Goal: Transaction & Acquisition: Purchase product/service

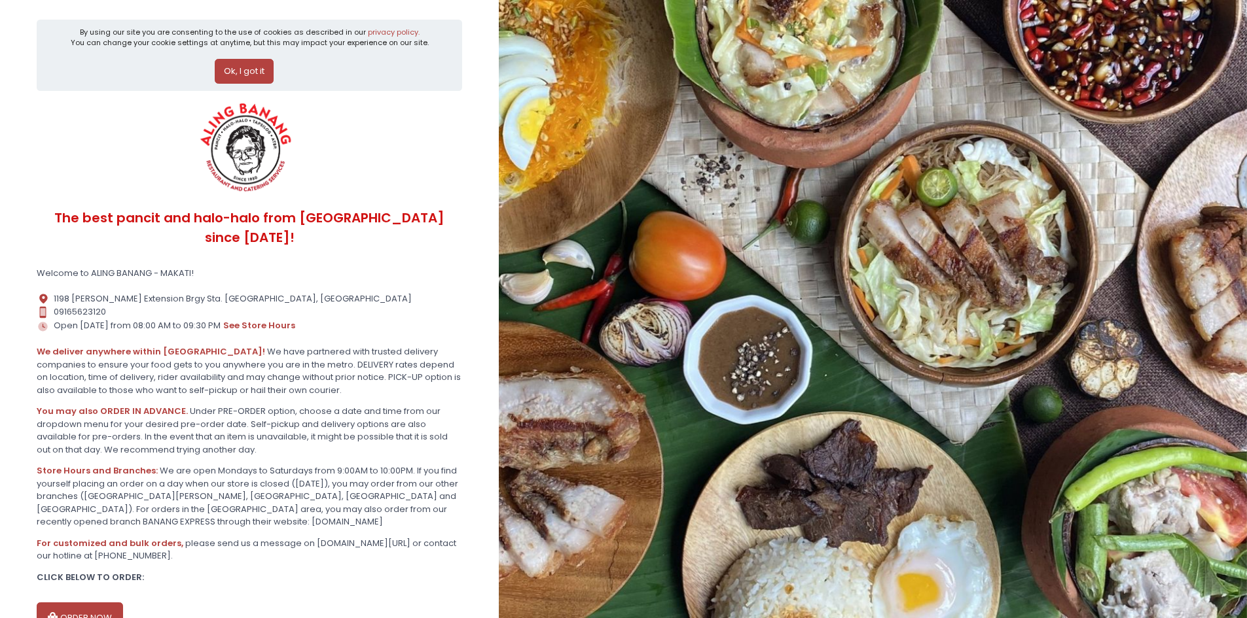
click at [230, 66] on button "Ok, I got it" at bounding box center [244, 71] width 59 height 25
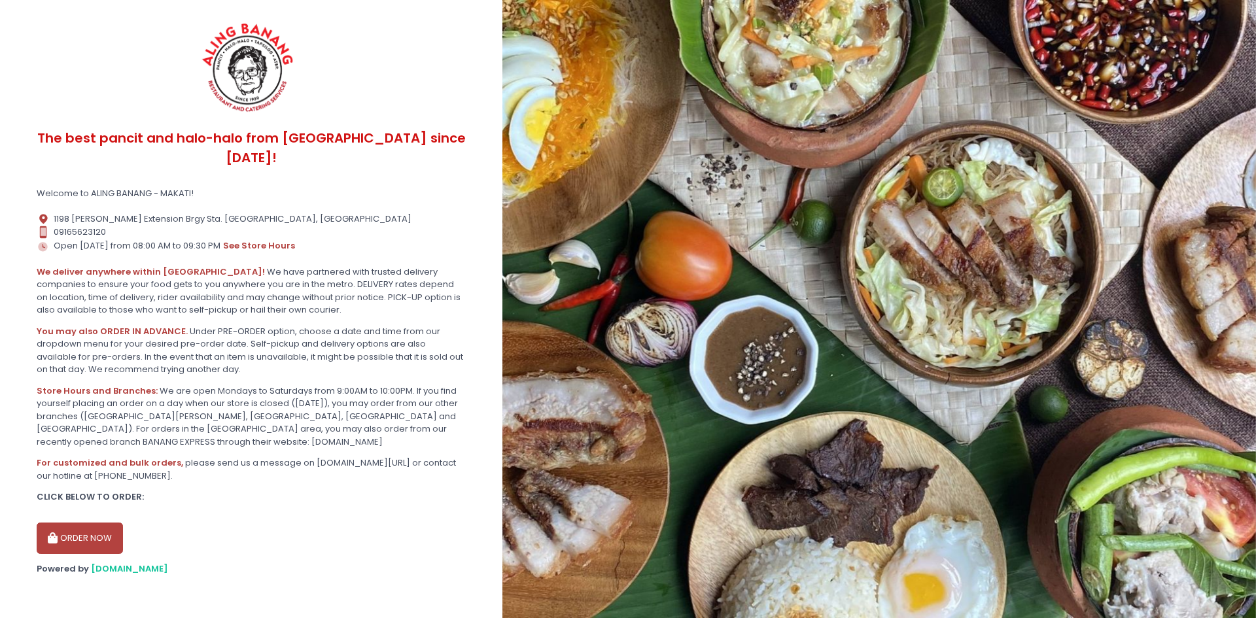
click at [73, 523] on button "ORDER NOW" at bounding box center [80, 538] width 86 height 31
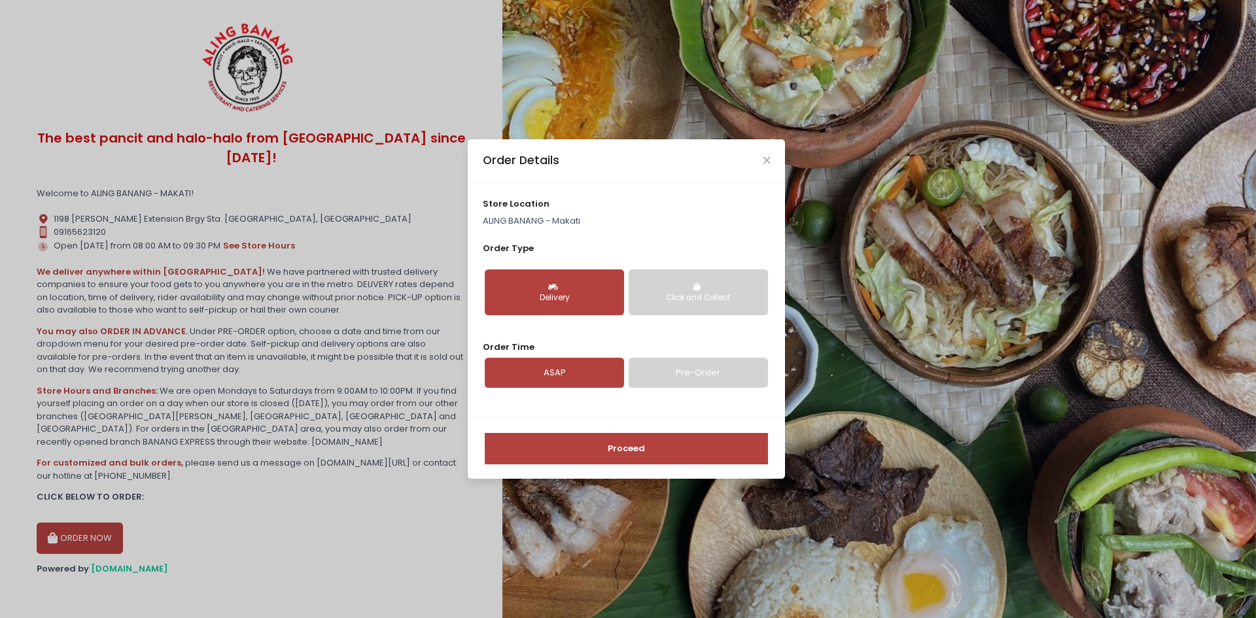
click at [543, 291] on button "Delivery" at bounding box center [554, 293] width 139 height 46
click at [682, 368] on link "Pre-Order" at bounding box center [698, 373] width 139 height 30
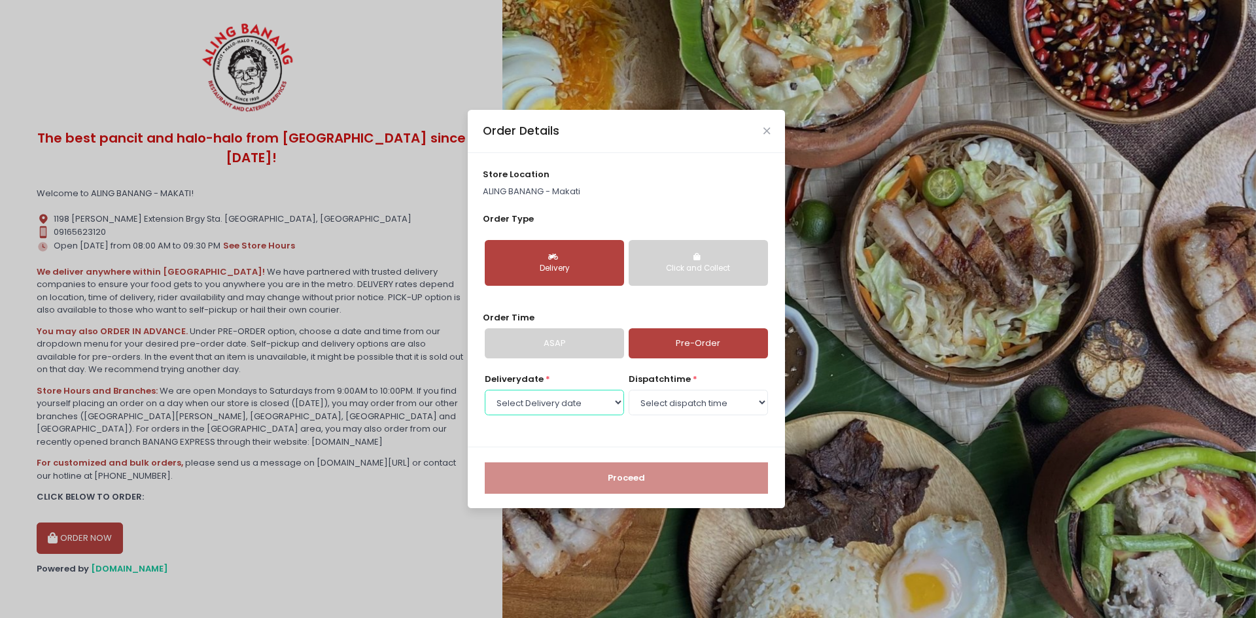
click at [620, 403] on select "Select Delivery date [DATE] [DATE] [DATE] [DATE] [DATE] [DATE] [DATE] [DATE] [D…" at bounding box center [554, 402] width 139 height 25
select select "[DATE]"
click at [485, 390] on select "Select Delivery date [DATE] [DATE] [DATE] [DATE] [DATE] [DATE] [DATE] [DATE] [D…" at bounding box center [554, 402] width 139 height 25
click at [683, 406] on select "Select dispatch time 08:00 AM - 08:30 AM 08:30 AM - 09:00 AM 09:00 AM - 09:30 A…" at bounding box center [698, 402] width 139 height 25
select select "13:30"
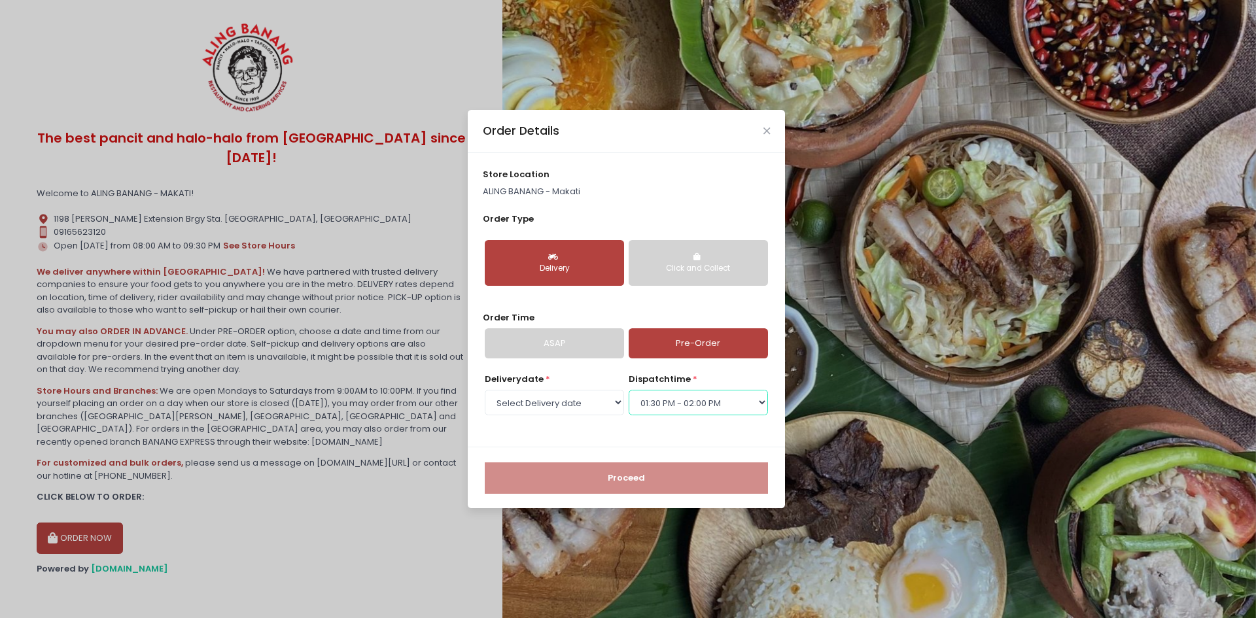
click at [629, 390] on select "Select dispatch time 08:00 AM - 08:30 AM 08:30 AM - 09:00 AM 09:00 AM - 09:30 A…" at bounding box center [698, 402] width 139 height 25
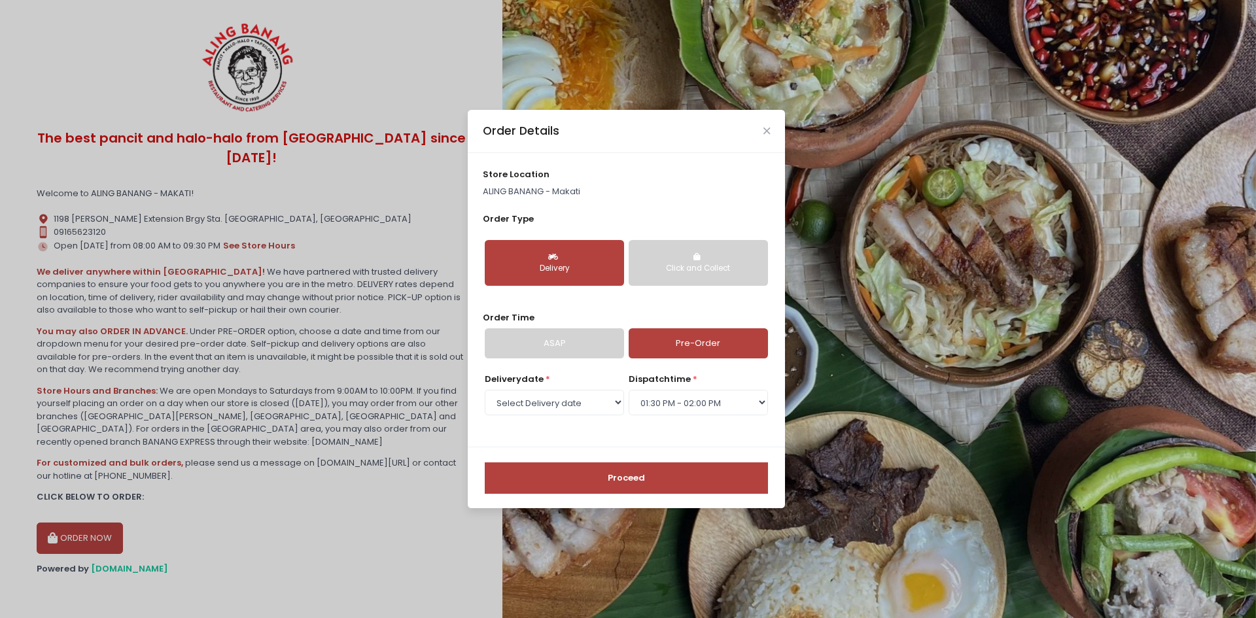
click at [622, 478] on button "Proceed" at bounding box center [626, 478] width 283 height 31
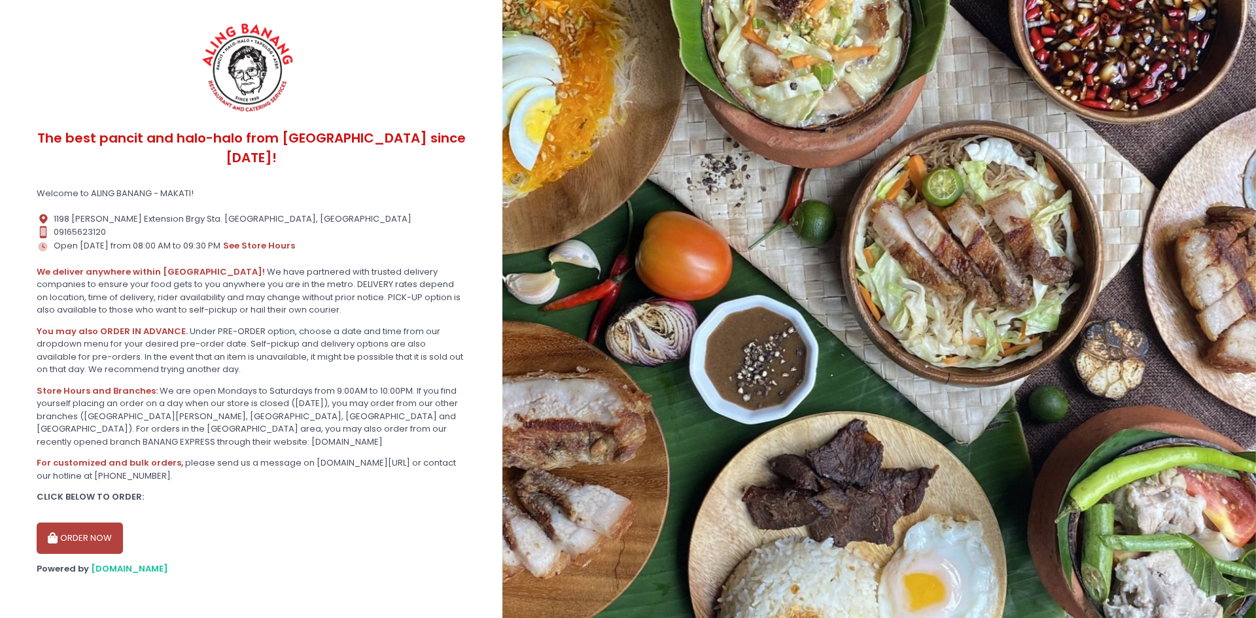
click at [65, 523] on button "ORDER NOW" at bounding box center [80, 538] width 86 height 31
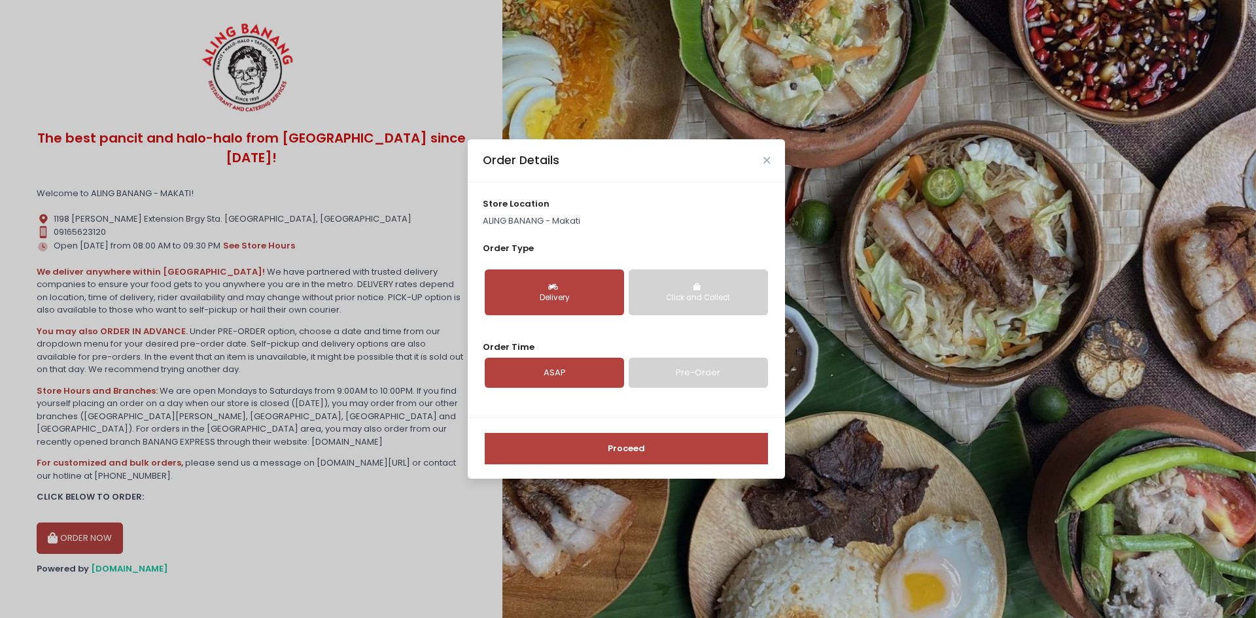
click at [729, 364] on link "Pre-Order" at bounding box center [698, 373] width 139 height 30
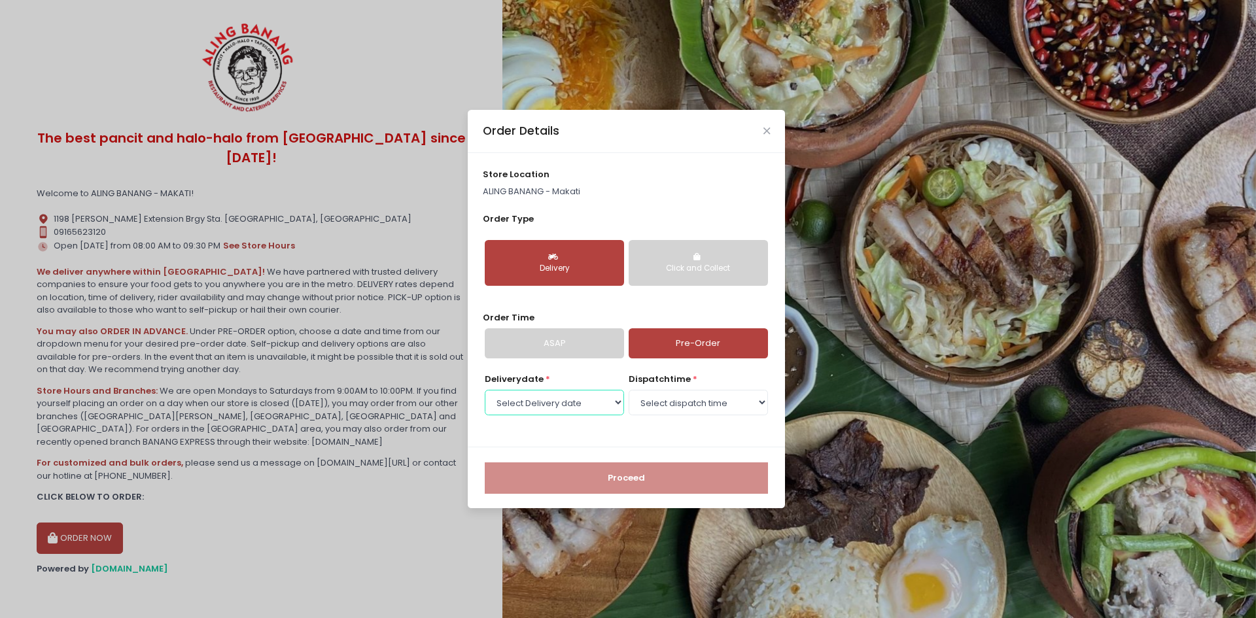
click at [596, 406] on select "Select Delivery date [DATE] [DATE] [DATE] [DATE] [DATE] [DATE] [DATE] [DATE] [D…" at bounding box center [554, 402] width 139 height 25
select select "[DATE]"
click at [485, 390] on select "Select Delivery date [DATE] [DATE] [DATE] [DATE] [DATE] [DATE] [DATE] [DATE] [D…" at bounding box center [554, 402] width 139 height 25
click at [751, 397] on select "Select dispatch time 08:00 AM - 08:30 AM 08:30 AM - 09:00 AM 09:00 AM - 09:30 A…" at bounding box center [698, 402] width 139 height 25
select select "13:30"
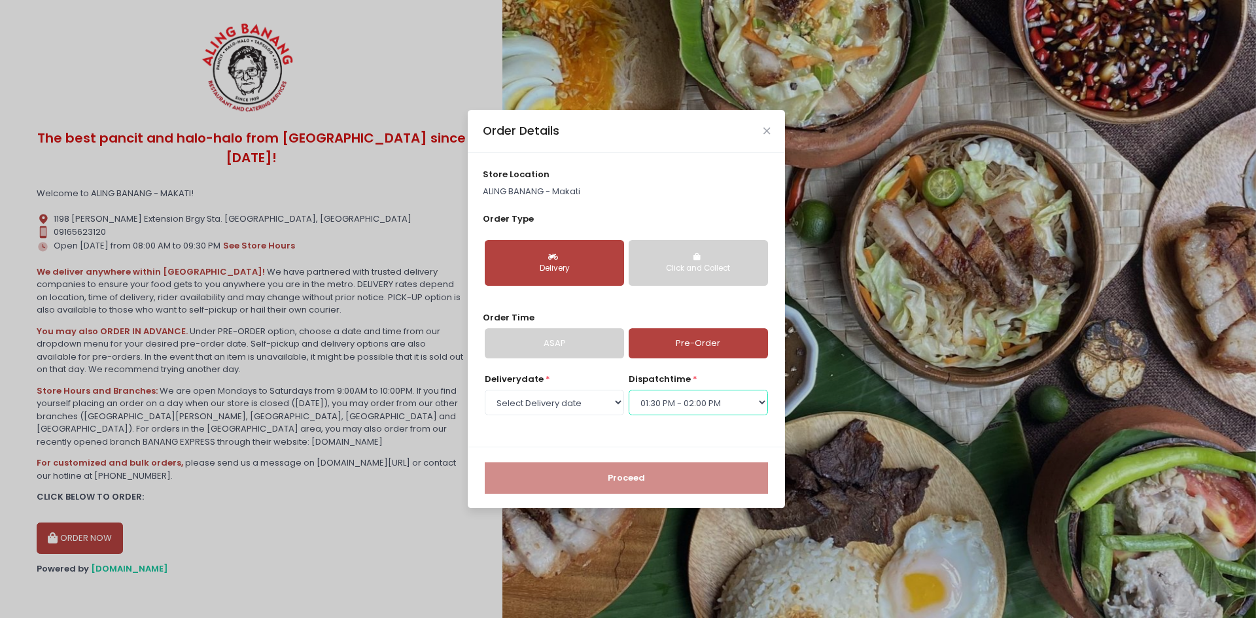
click at [629, 390] on select "Select dispatch time 08:00 AM - 08:30 AM 08:30 AM - 09:00 AM 09:00 AM - 09:30 A…" at bounding box center [698, 402] width 139 height 25
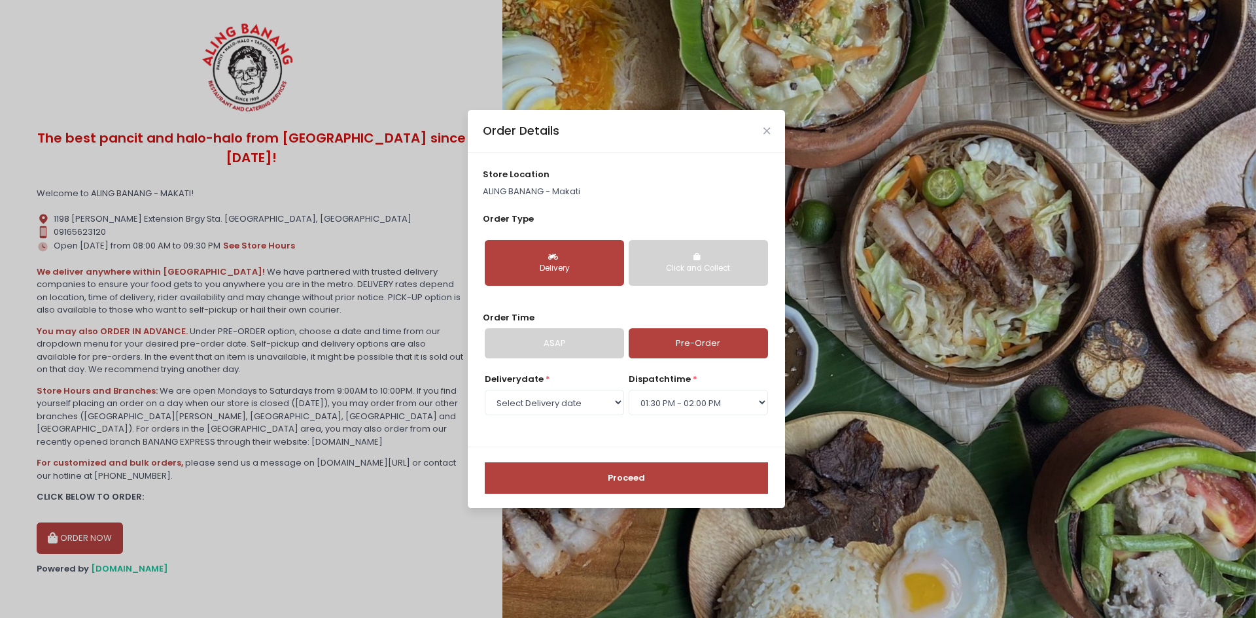
click at [611, 475] on button "Proceed" at bounding box center [626, 478] width 283 height 31
